Goal: Information Seeking & Learning: Find specific fact

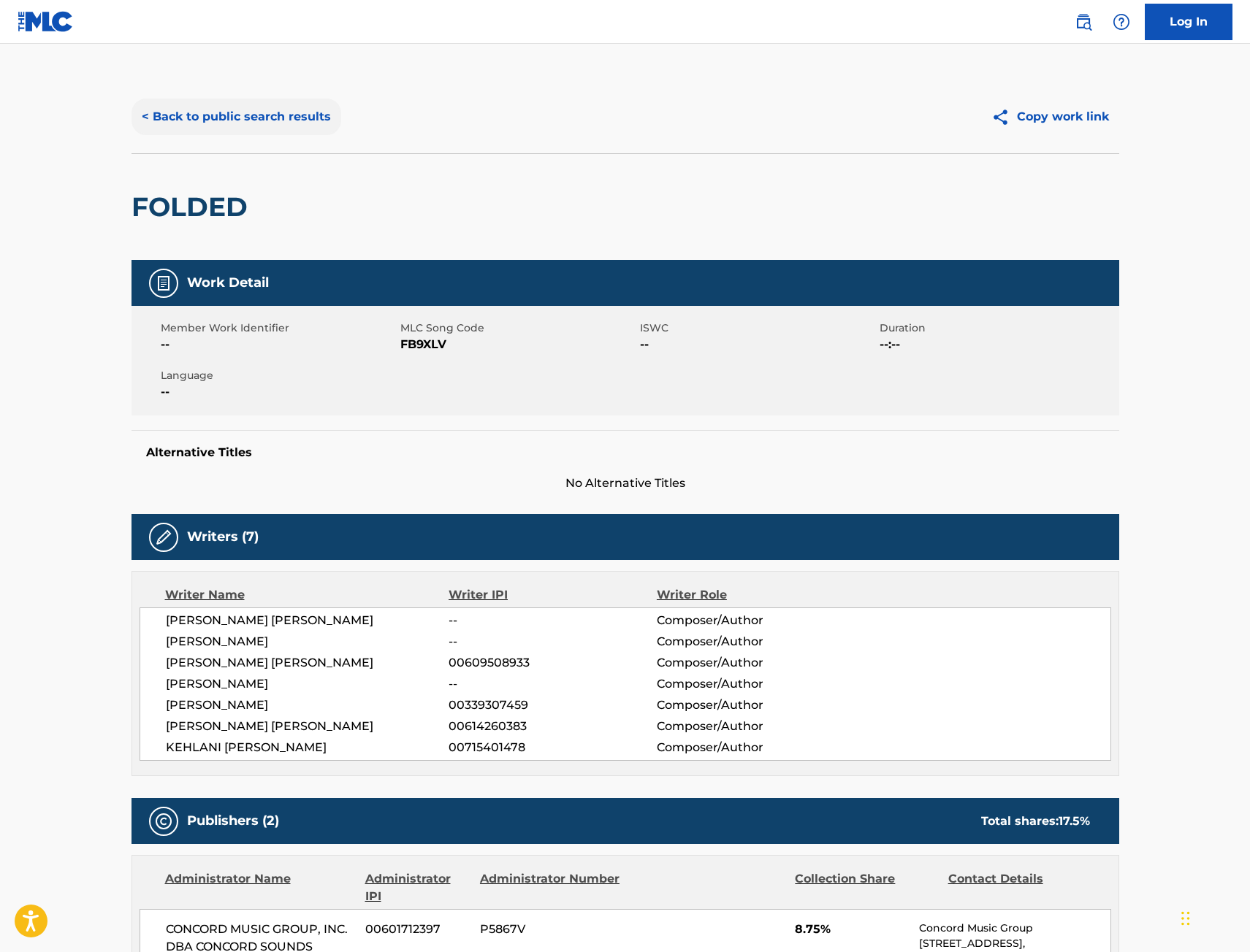
click at [287, 116] on button "< Back to public search results" at bounding box center [236, 117] width 210 height 36
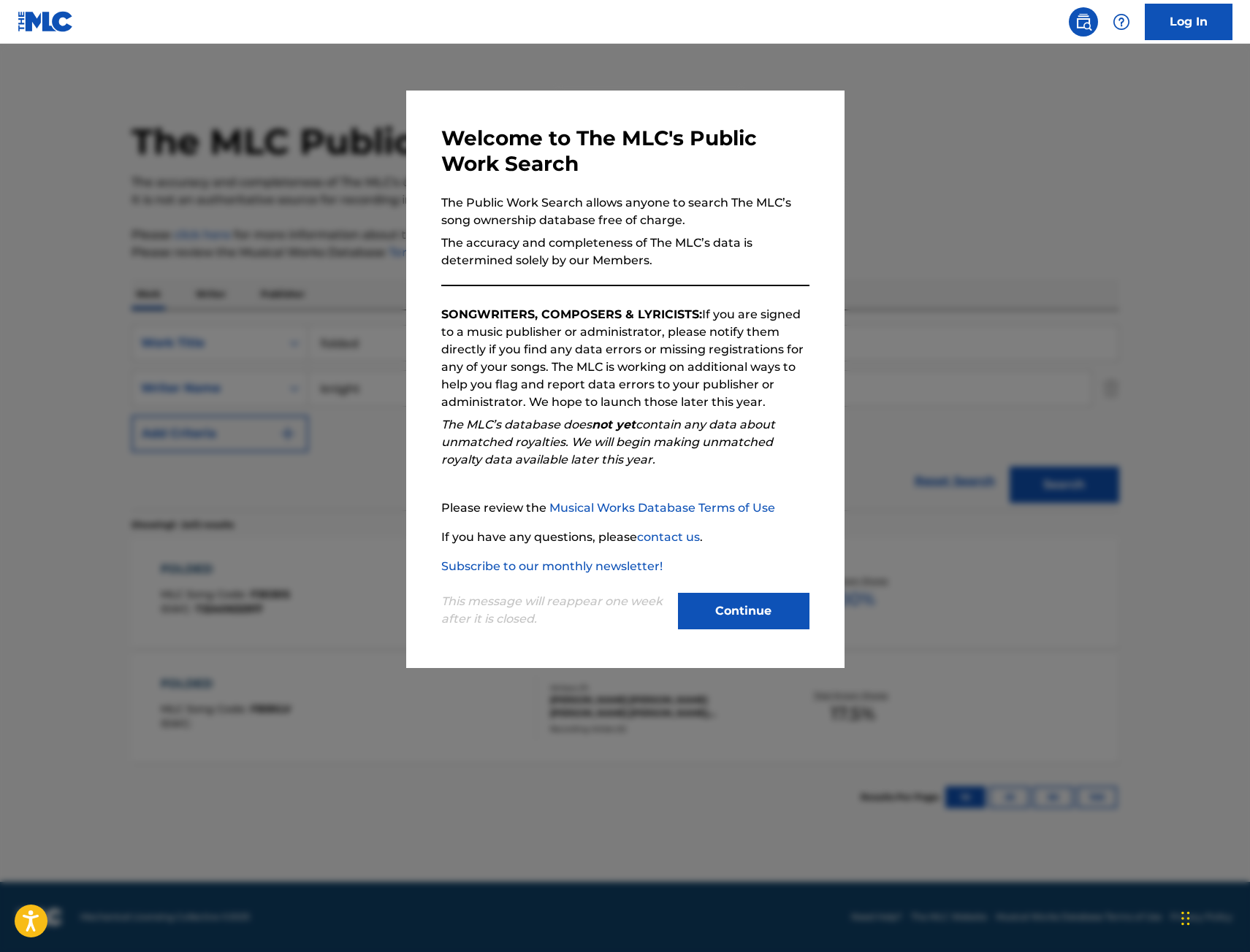
click at [1192, 141] on div at bounding box center [625, 519] width 1250 height 952
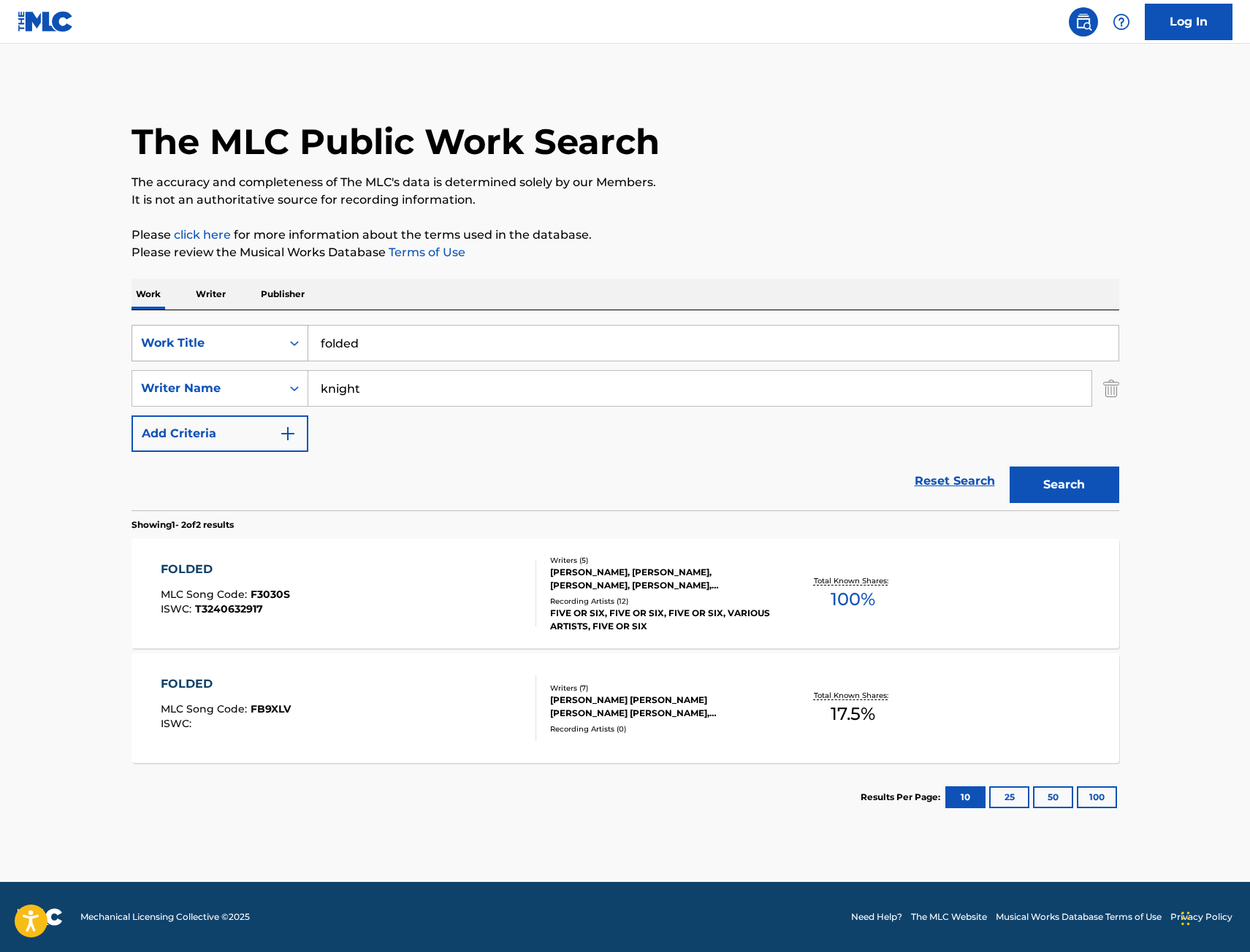
drag, startPoint x: 439, startPoint y: 327, endPoint x: 180, endPoint y: 344, distance: 259.6
click at [183, 344] on div "SearchWithCriteria67f3c37a-aa04-4bc9-8d35-f97a45b433be Work Title folded Search…" at bounding box center [625, 410] width 987 height 200
drag, startPoint x: 363, startPoint y: 334, endPoint x: 65, endPoint y: 338, distance: 298.0
click at [68, 339] on main "The MLC Public Work Search The accuracy and completeness of The MLC's data is d…" at bounding box center [625, 462] width 1250 height 838
type input "m3tamorphosis"
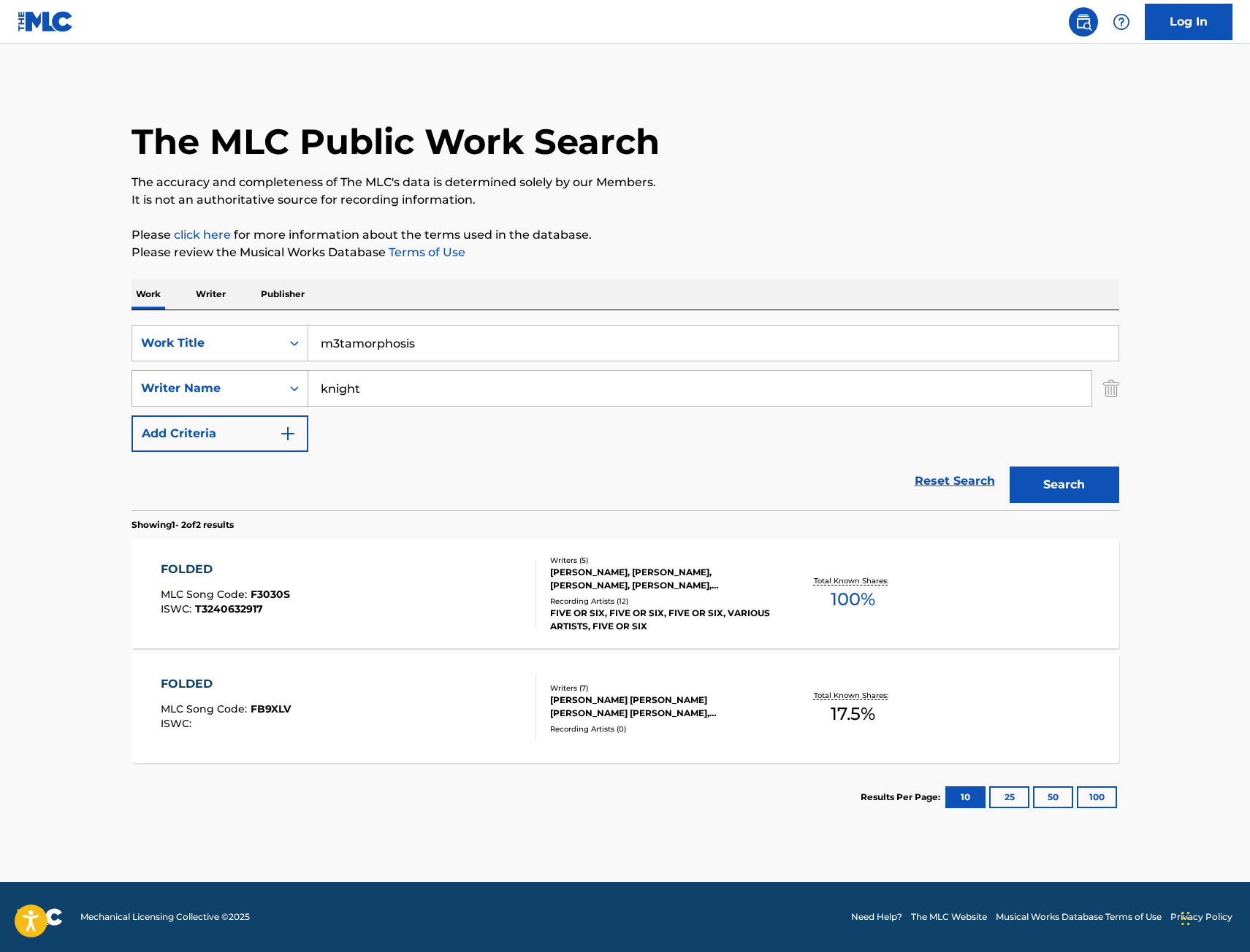
drag, startPoint x: 228, startPoint y: 385, endPoint x: 217, endPoint y: 385, distance: 11.0
click at [218, 385] on div "SearchWithCriteria573004bf-d1f6-41c1-9778-2727bedc0c51 Writer Name knight" at bounding box center [625, 388] width 987 height 36
type input "[PERSON_NAME]"
click at [1109, 483] on button "Search" at bounding box center [1063, 485] width 109 height 36
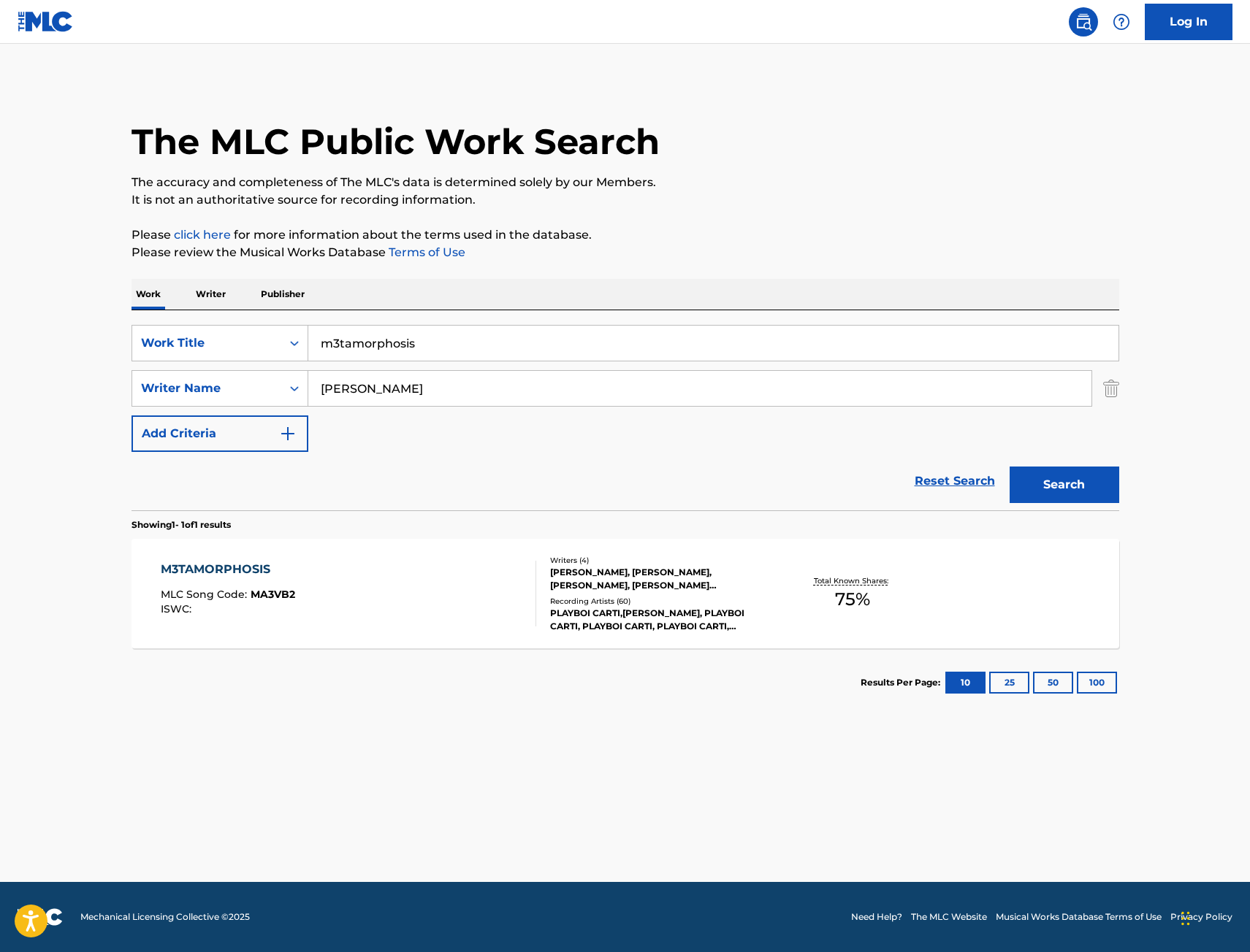
click at [477, 597] on div "M3TAMORPHOSIS MLC Song Code : MA3VB2 ISWC :" at bounding box center [348, 593] width 376 height 65
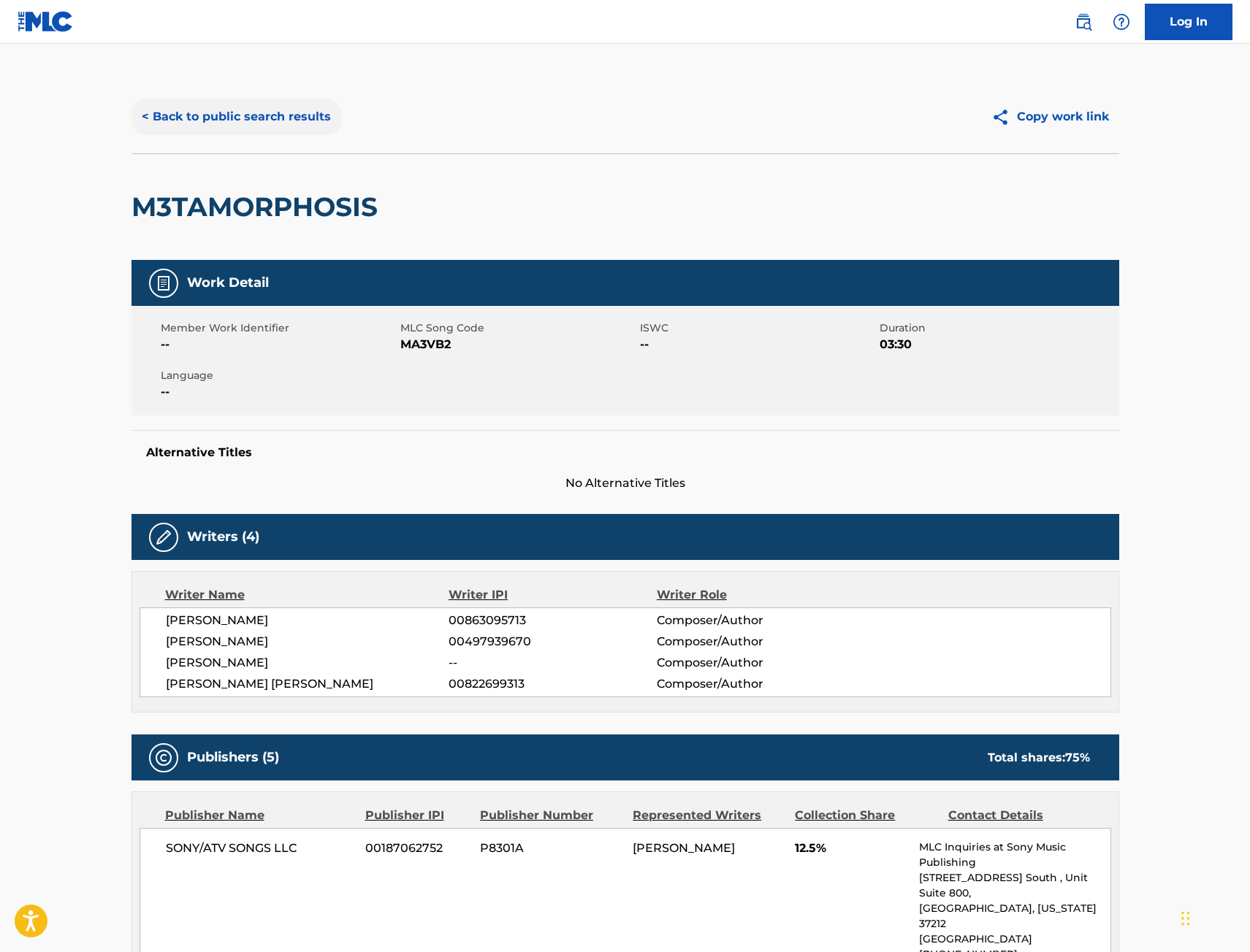
click at [185, 124] on button "< Back to public search results" at bounding box center [236, 117] width 210 height 36
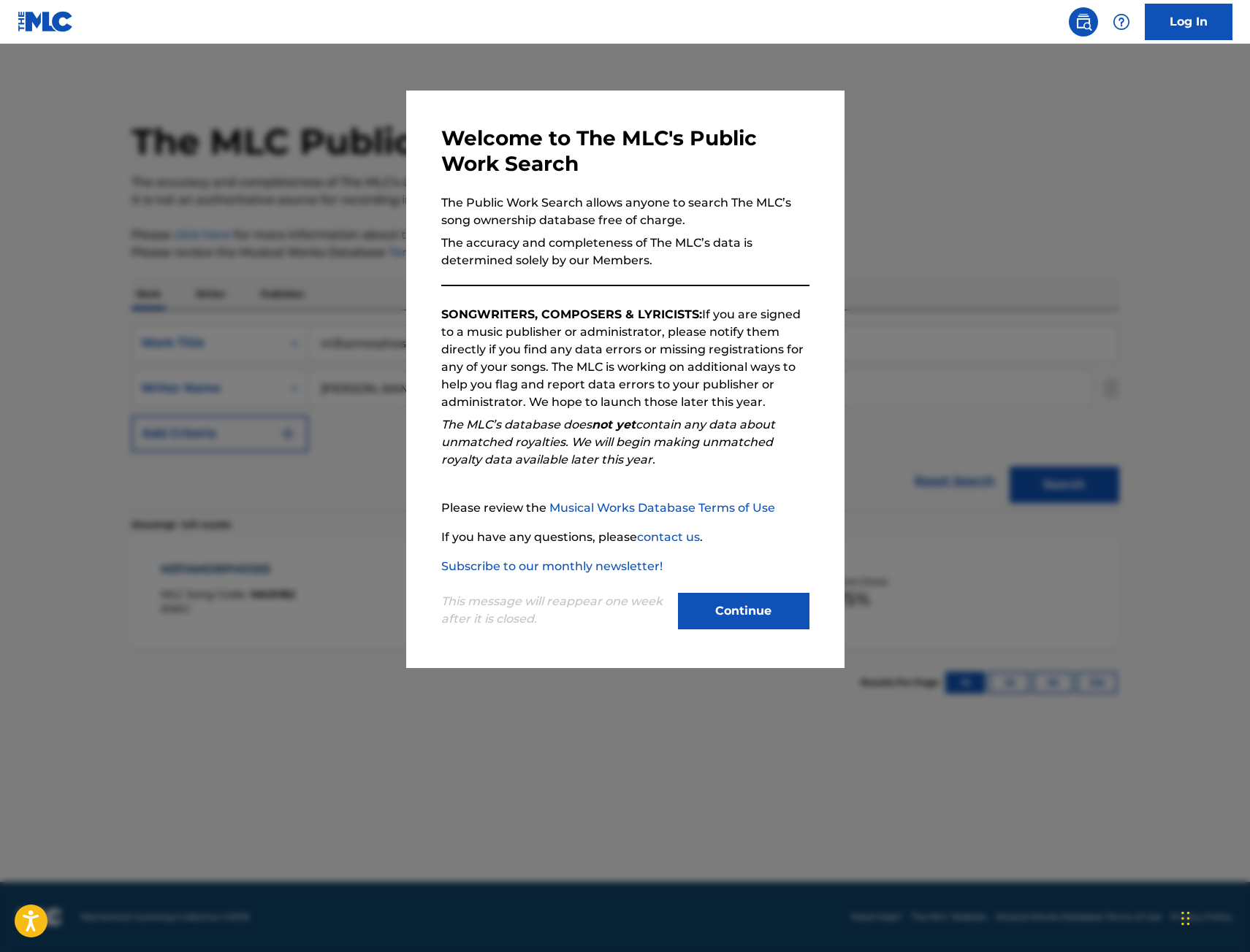
click at [182, 135] on div at bounding box center [625, 519] width 1250 height 952
